Goal: Check status: Check status

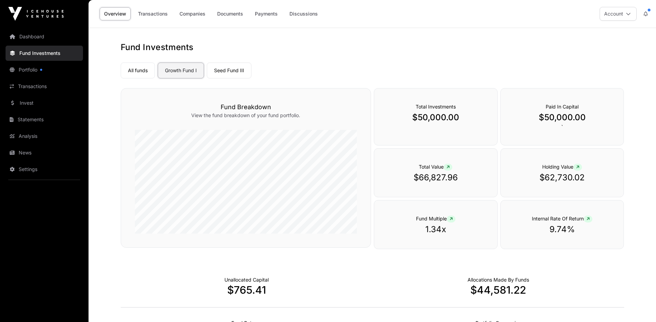
click at [187, 71] on link "Growth Fund I" at bounding box center [181, 71] width 46 height 16
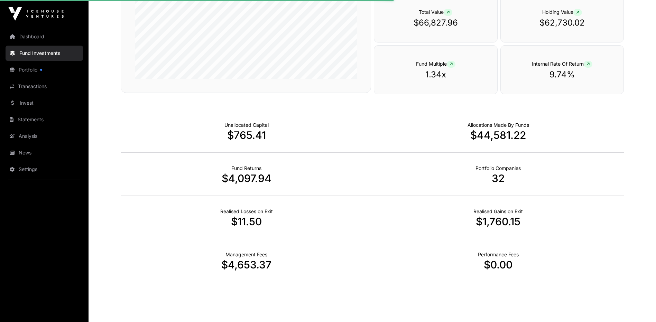
scroll to position [173, 0]
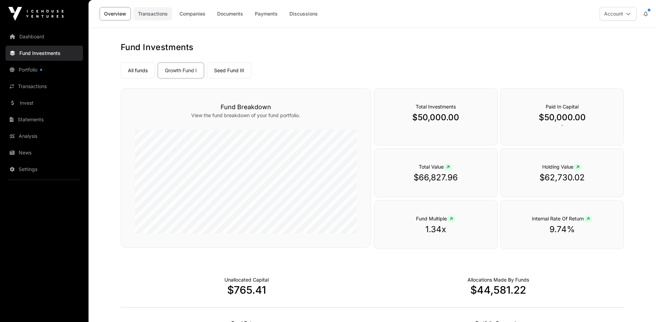
click at [155, 14] on link "Transactions" at bounding box center [153, 13] width 39 height 13
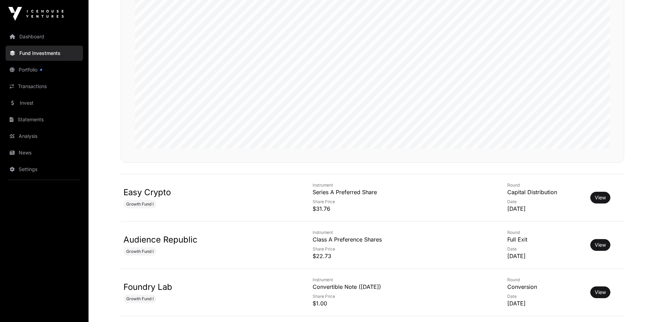
scroll to position [173, 0]
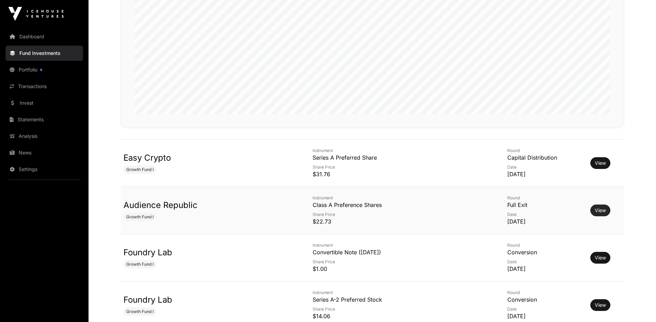
click at [595, 209] on link "View" at bounding box center [600, 210] width 11 height 7
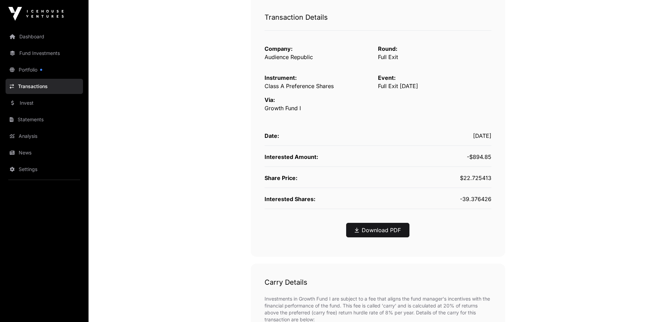
scroll to position [35, 0]
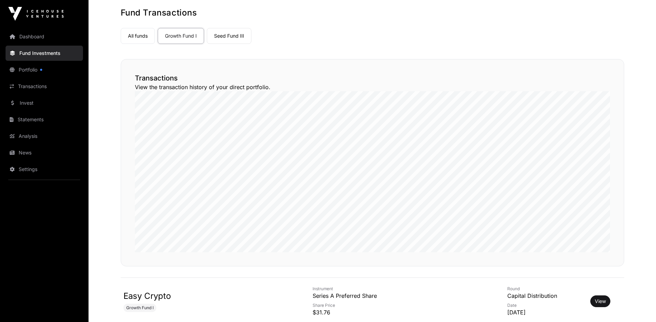
scroll to position [173, 0]
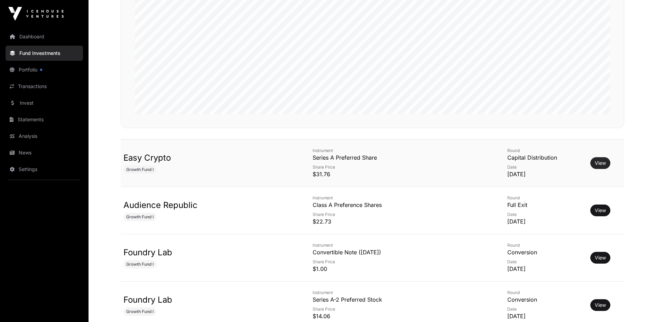
click at [596, 162] on link "View" at bounding box center [600, 163] width 11 height 7
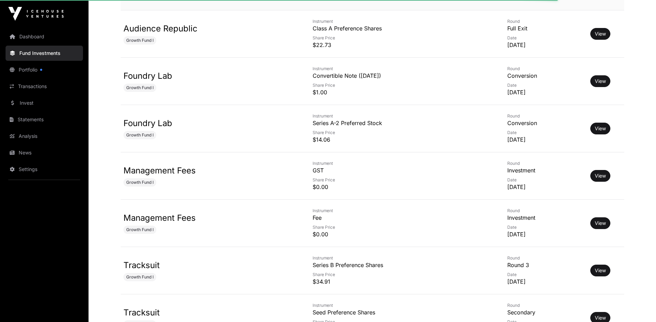
scroll to position [450, 0]
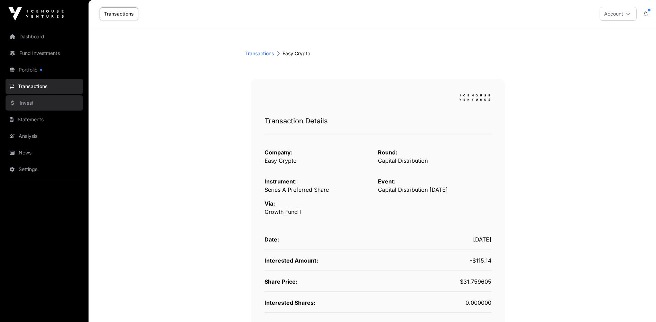
click at [25, 102] on link "Invest" at bounding box center [44, 102] width 77 height 15
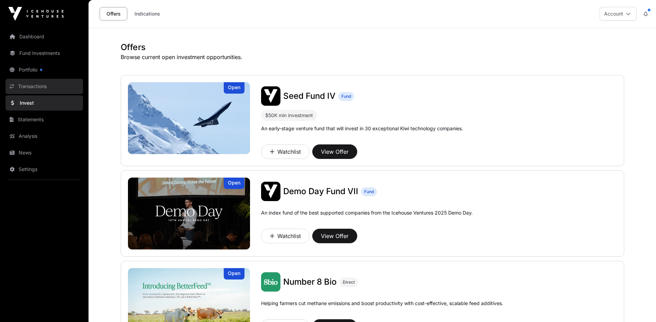
click at [35, 86] on link "Transactions" at bounding box center [44, 86] width 77 height 15
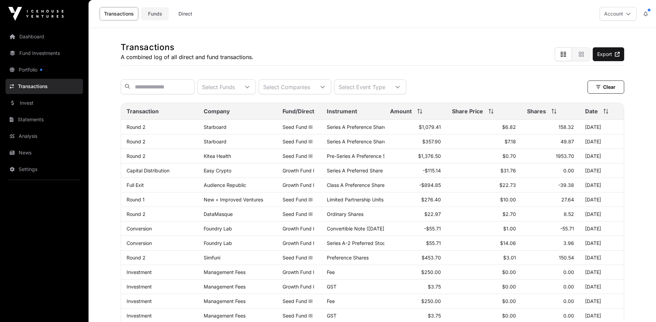
click at [155, 15] on link "Funds" at bounding box center [155, 13] width 28 height 13
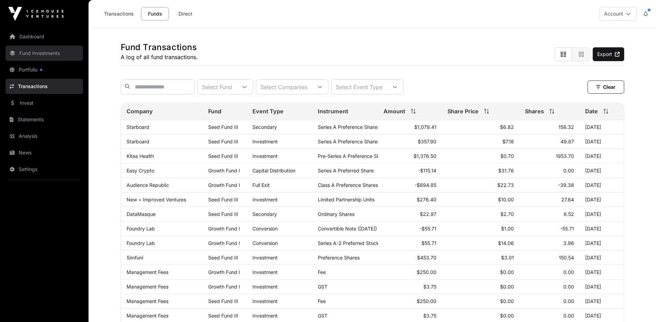
click at [34, 52] on link "Fund Investments" at bounding box center [44, 53] width 77 height 15
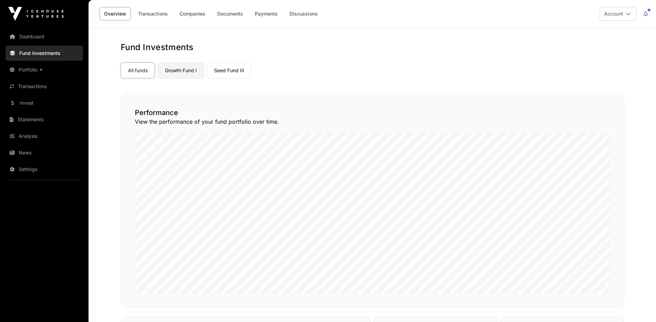
click at [178, 71] on link "Growth Fund I" at bounding box center [181, 71] width 46 height 16
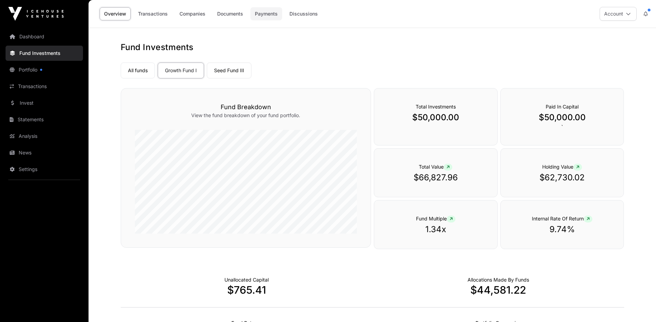
click at [268, 14] on link "Payments" at bounding box center [266, 13] width 32 height 13
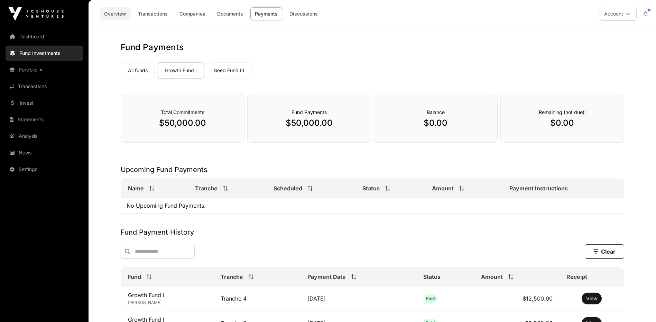
click at [113, 15] on link "Overview" at bounding box center [115, 13] width 31 height 13
click at [158, 14] on link "Transactions" at bounding box center [153, 13] width 39 height 13
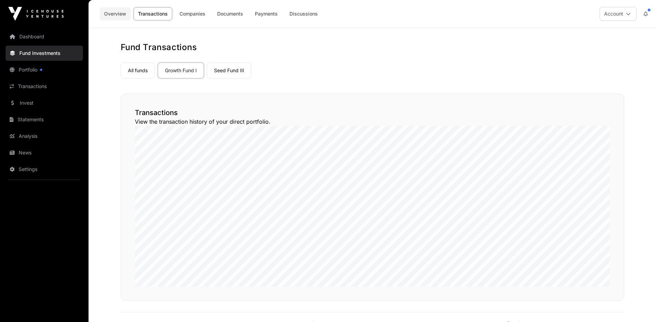
click at [120, 15] on link "Overview" at bounding box center [115, 13] width 31 height 13
